Goal: Navigation & Orientation: Find specific page/section

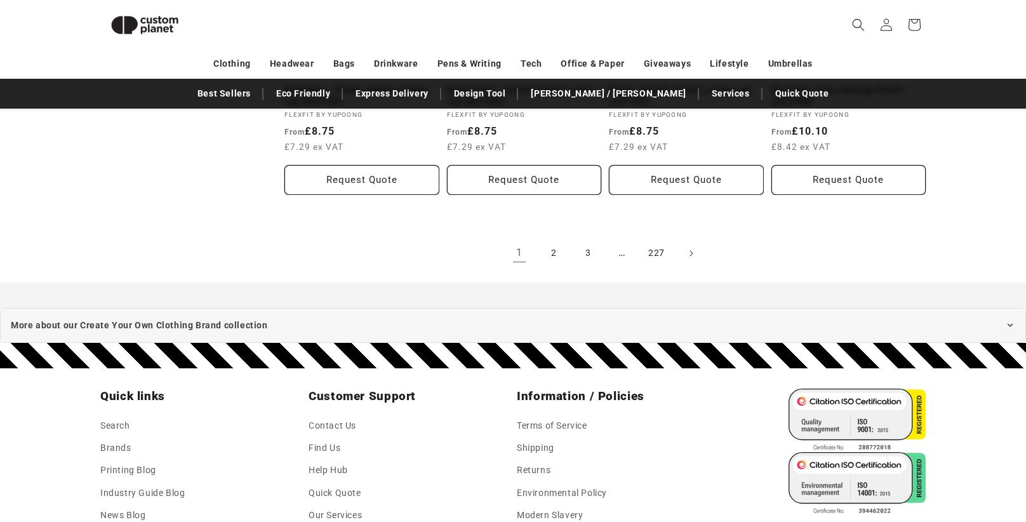
scroll to position [1523, 0]
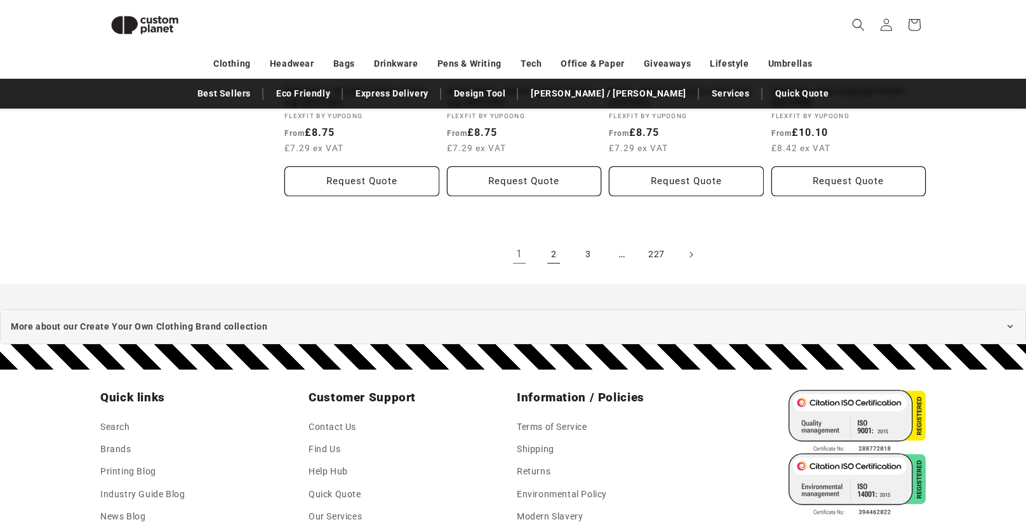
click at [557, 248] on link "2" at bounding box center [554, 255] width 28 height 28
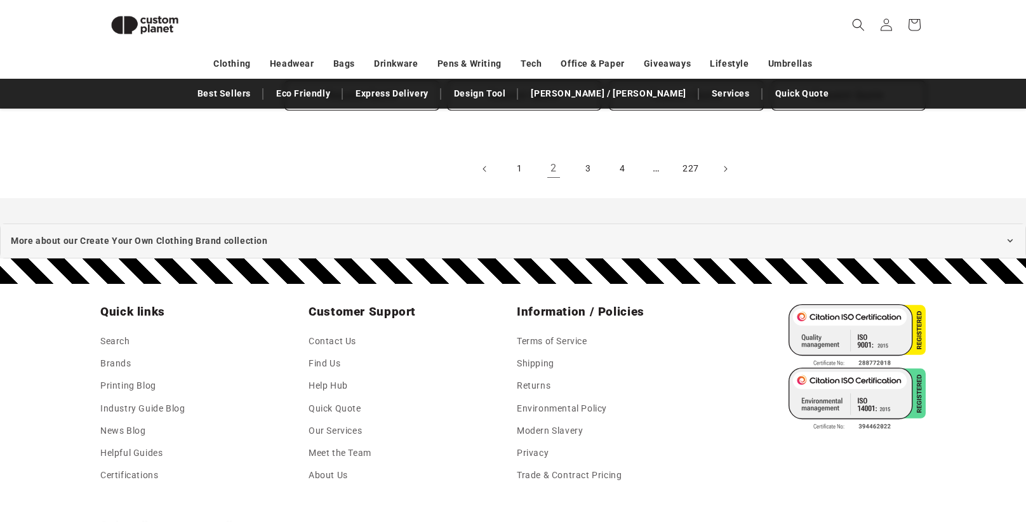
scroll to position [1611, 0]
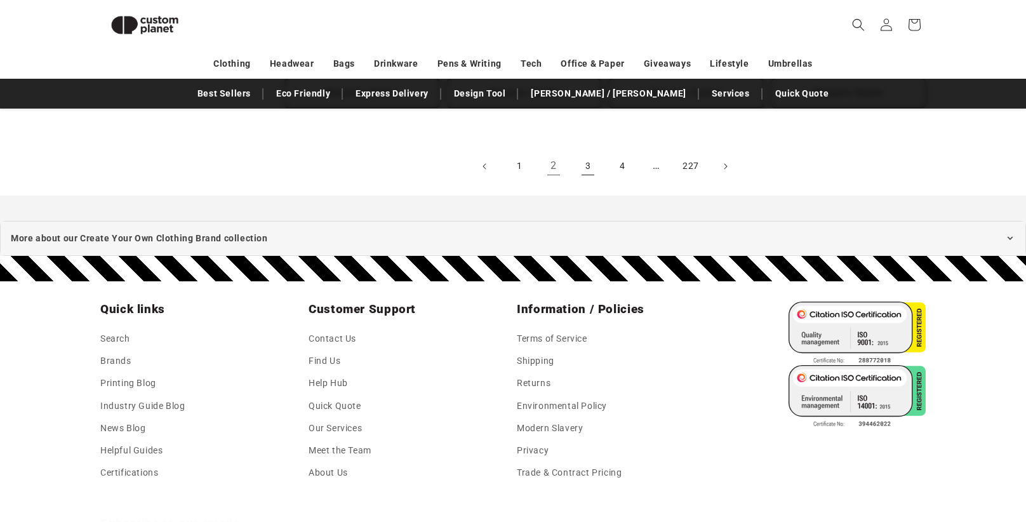
click at [582, 157] on link "3" at bounding box center [588, 166] width 28 height 28
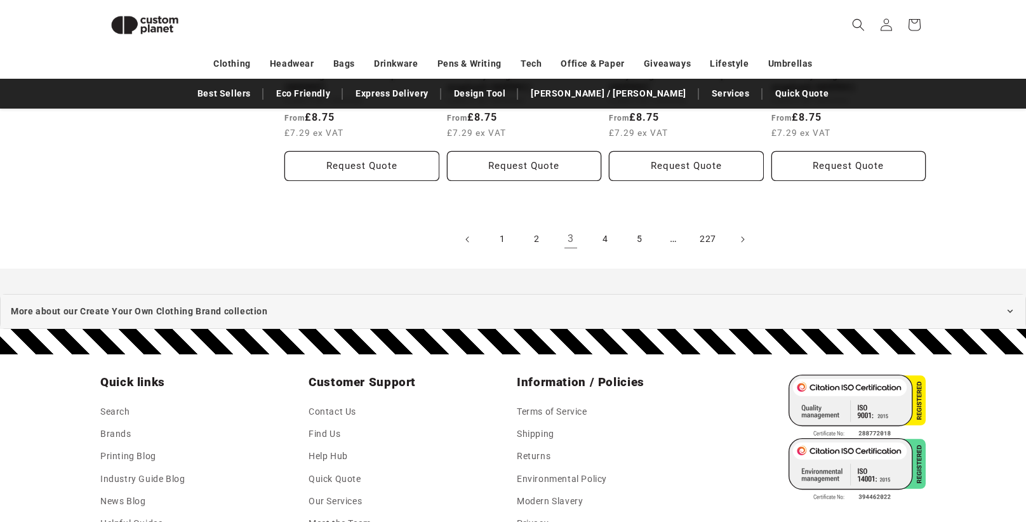
scroll to position [1540, 0]
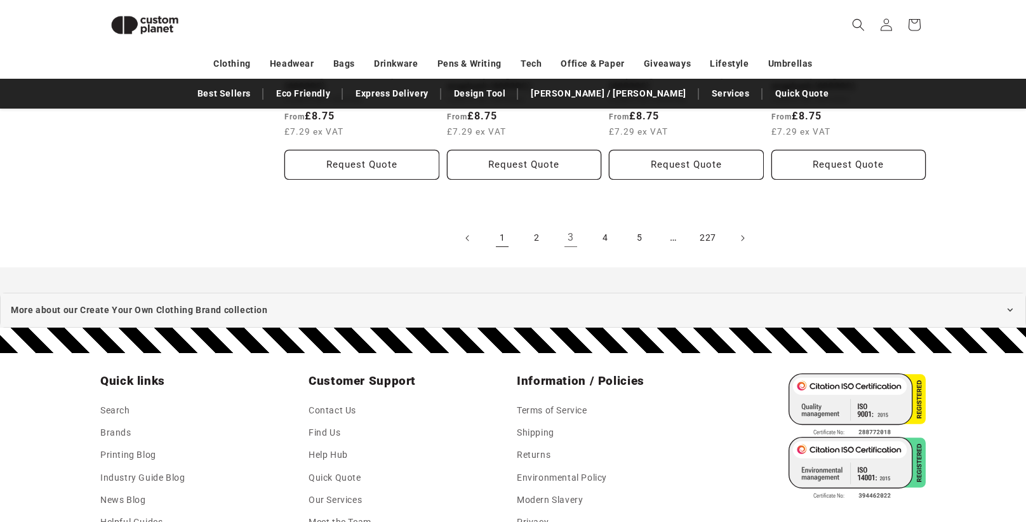
click at [501, 241] on link "1" at bounding box center [502, 238] width 28 height 28
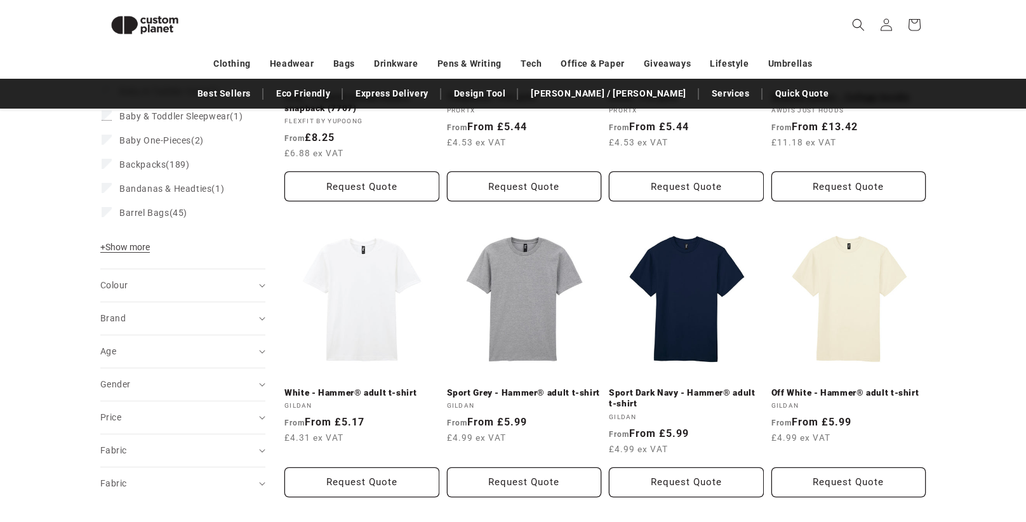
scroll to position [386, 0]
